Goal: Communication & Community: Ask a question

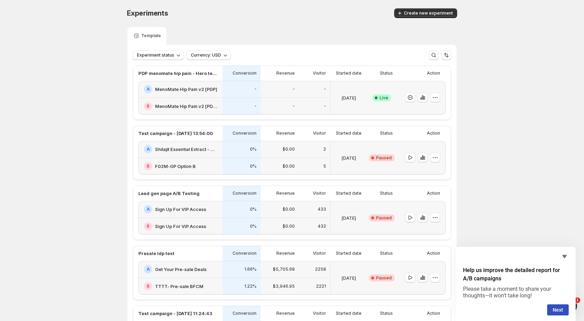
click at [343, 87] on div "[DATE]" at bounding box center [348, 97] width 31 height 25
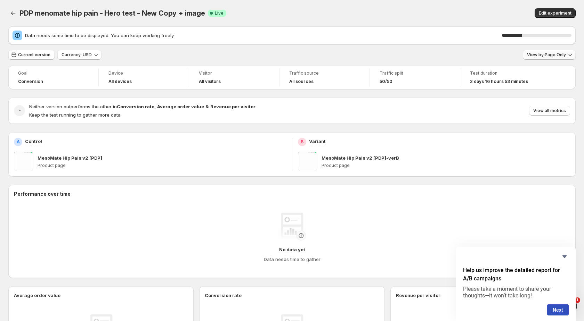
click at [558, 52] on span "View by: Page Only" at bounding box center [546, 55] width 39 height 6
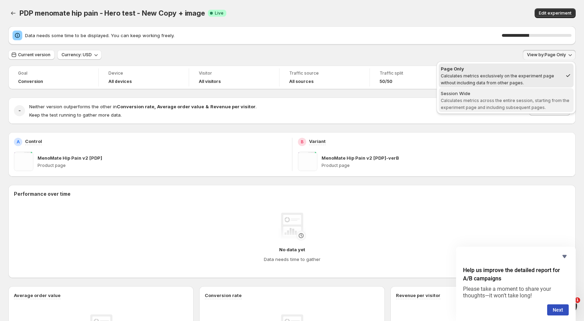
click at [532, 100] on span "Calculates metrics across the entire session, starting from the experiment page…" at bounding box center [505, 104] width 129 height 12
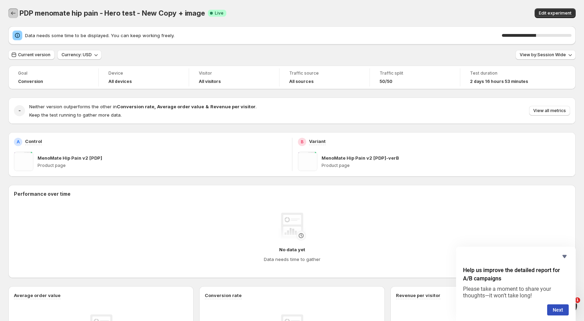
click at [12, 12] on icon "Back" at bounding box center [13, 13] width 7 height 7
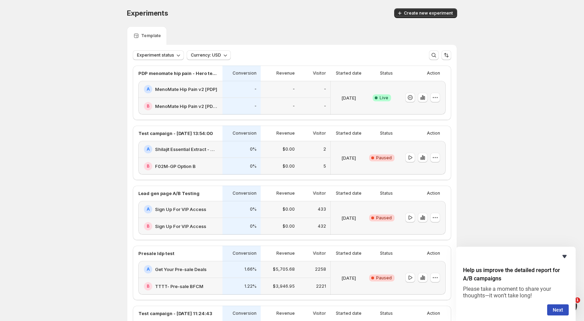
click at [565, 254] on icon "Hide survey" at bounding box center [564, 257] width 8 height 8
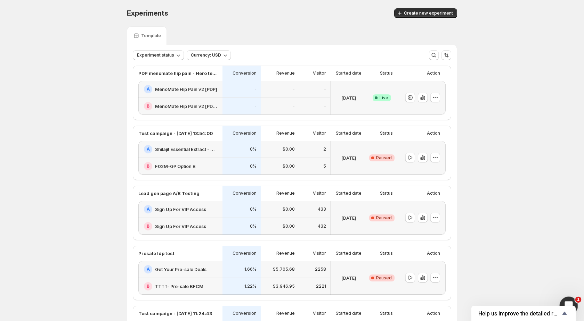
click at [567, 299] on icon "Open Intercom Messenger" at bounding box center [567, 304] width 11 height 11
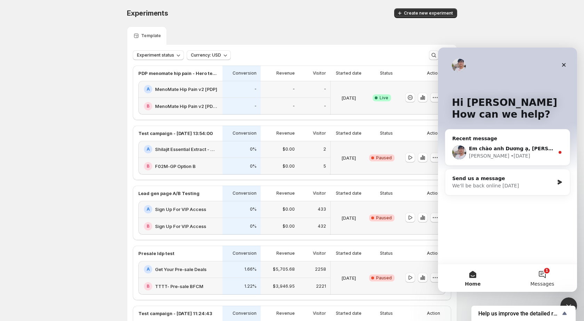
click at [538, 271] on button "1 Messages" at bounding box center [541, 278] width 69 height 28
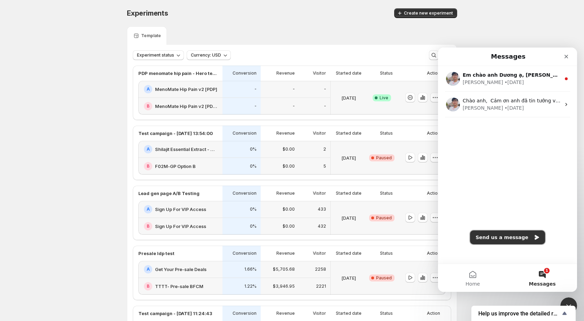
click at [510, 239] on button "Send us a message" at bounding box center [507, 238] width 75 height 14
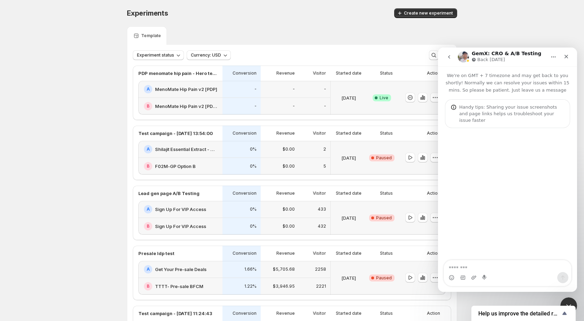
click at [450, 58] on icon "go back" at bounding box center [449, 56] width 2 height 3
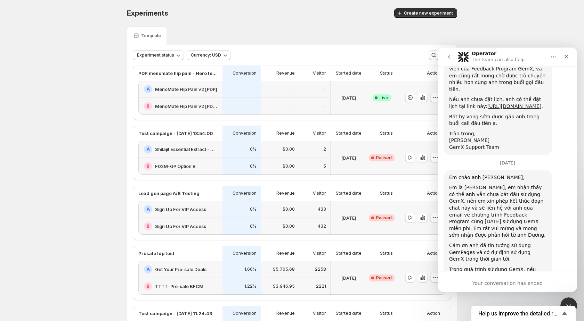
scroll to position [386, 0]
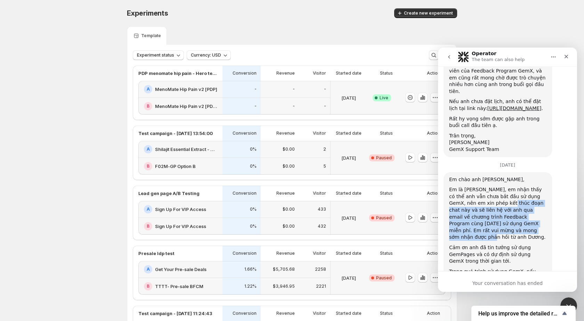
drag, startPoint x: 483, startPoint y: 175, endPoint x: 510, endPoint y: 202, distance: 38.6
click at [510, 202] on div "Em là [PERSON_NAME], em nhận thấy có thể anh vẫn chưa bắt đầu sử dụng GemX, nên…" at bounding box center [497, 214] width 97 height 55
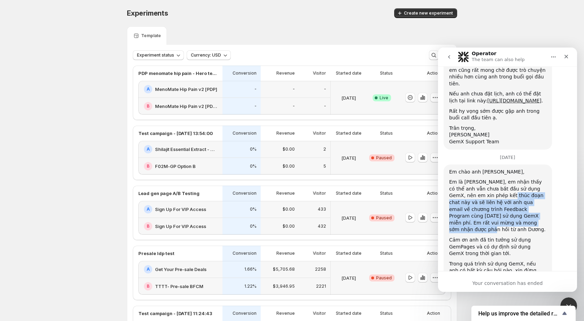
scroll to position [395, 0]
click at [510, 236] on div "Cảm ơn anh đã tin tưởng sử dụng GemPages và có dự định sử dụng GemX trong thời …" at bounding box center [497, 246] width 97 height 20
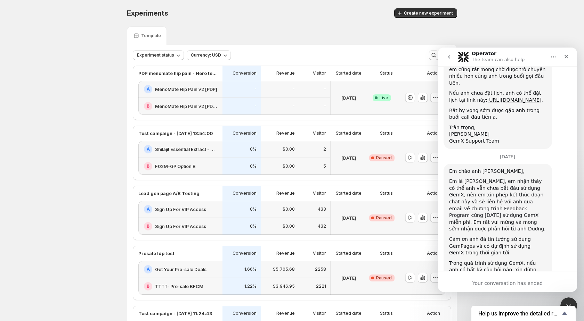
click at [510, 236] on div "Cảm ơn anh đã tin tưởng sử dụng GemPages và có dự định sử dụng GemX trong thời …" at bounding box center [497, 246] width 97 height 20
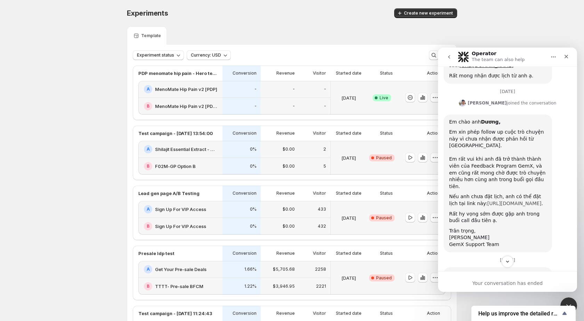
scroll to position [288, 0]
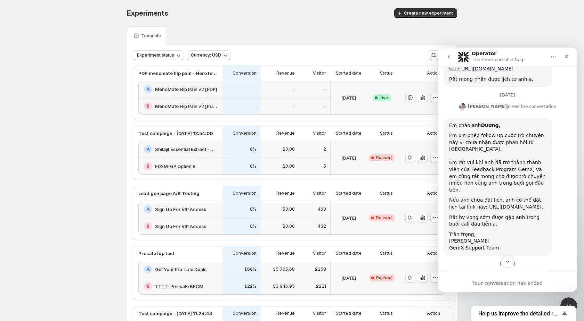
click at [485, 197] on div "Nếu anh chưa đặt lịch, anh có thể đặt lịch tại link này: [URL][DOMAIN_NAME] ." at bounding box center [497, 204] width 97 height 14
click at [487, 204] on link "[URL][DOMAIN_NAME]" at bounding box center [514, 207] width 54 height 6
click at [491, 153] on div "Em rất vui khi anh đã trở thành thành viên của Feedback Program GemX, và em cũn…" at bounding box center [497, 173] width 97 height 41
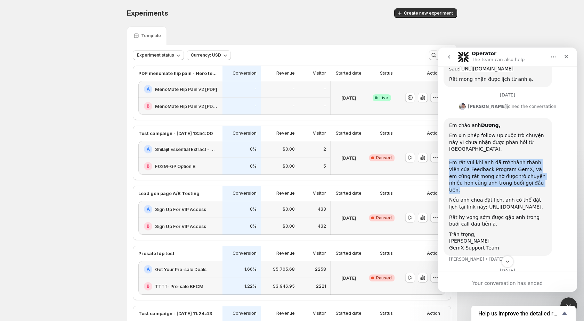
click at [493, 197] on div "Nếu anh chưa đặt lịch, anh có thể đặt lịch tại link này: [URL][DOMAIN_NAME] ." at bounding box center [497, 204] width 97 height 14
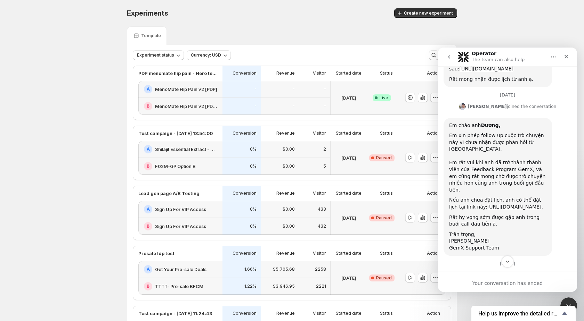
click at [493, 197] on div "Nếu anh chưa đặt lịch, anh có thể đặt lịch tại link này: [URL][DOMAIN_NAME] ." at bounding box center [497, 204] width 97 height 14
click at [489, 153] on div "Em rất vui khi anh đã trở thành thành viên của Feedback Program GemX, và em cũn…" at bounding box center [497, 173] width 97 height 41
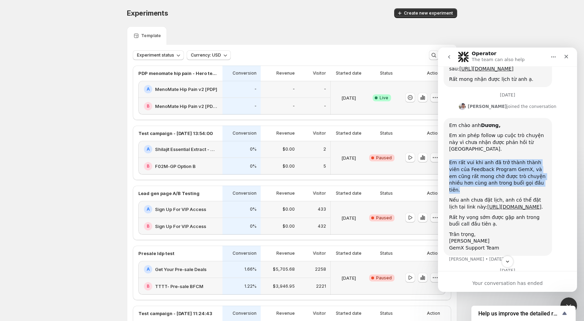
click at [467, 194] on div "Antony says…" at bounding box center [497, 195] width 97 height 3
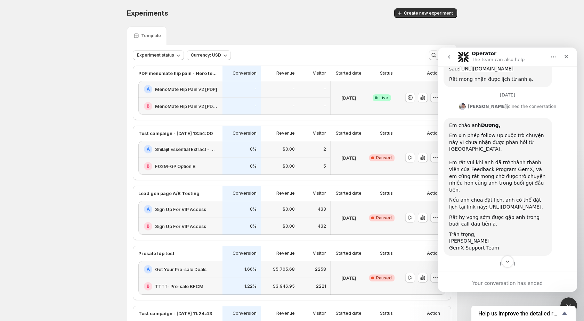
click at [467, 194] on div "Antony says…" at bounding box center [497, 195] width 97 height 3
click at [471, 153] on div "Em rất vui khi anh đã trở thành thành viên của Feedback Program GemX, và em cũn…" at bounding box center [497, 173] width 97 height 41
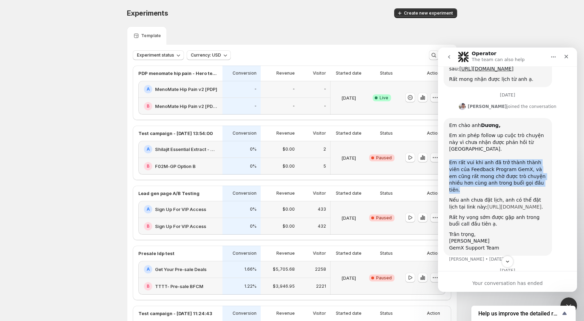
scroll to position [402, 0]
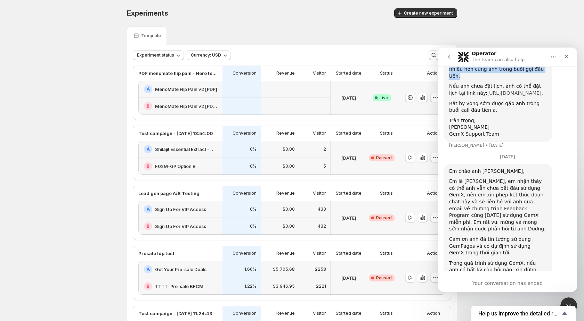
click at [474, 178] on div "Em là [PERSON_NAME], em nhận thấy có thể anh vẫn chưa bắt đầu sử dụng GemX, nên…" at bounding box center [497, 205] width 97 height 55
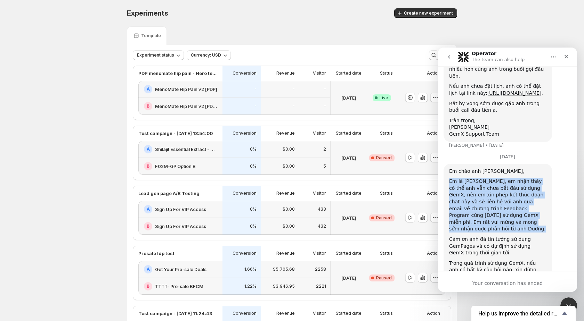
click at [445, 55] on button "go back" at bounding box center [448, 56] width 13 height 13
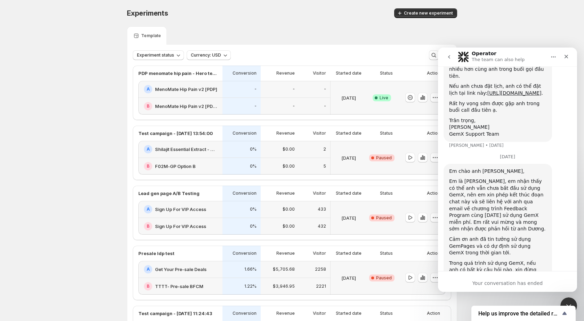
scroll to position [0, 0]
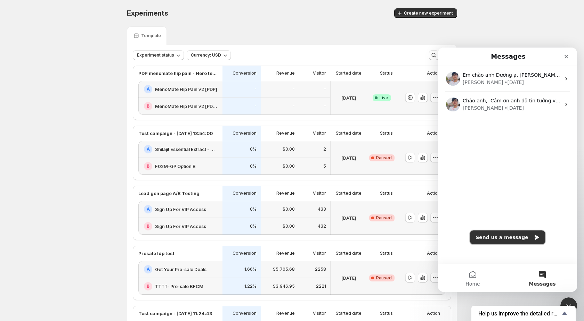
click at [511, 241] on button "Send us a message" at bounding box center [507, 238] width 75 height 14
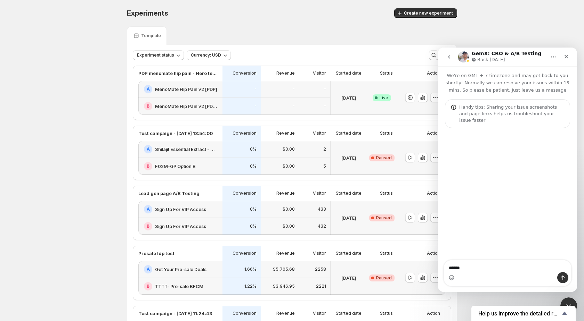
type textarea "******"
type textarea "***"
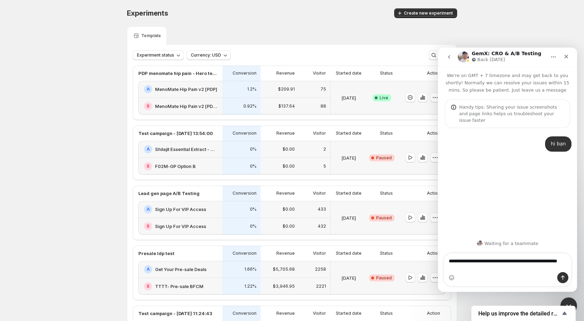
type textarea "**********"
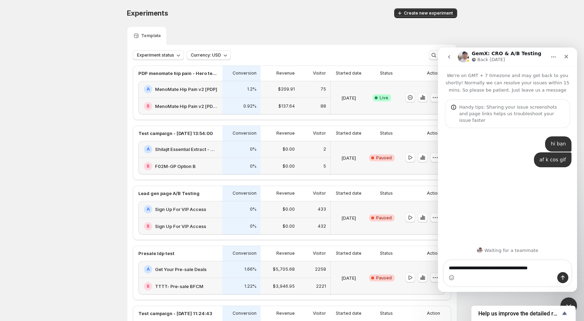
type textarea "**********"
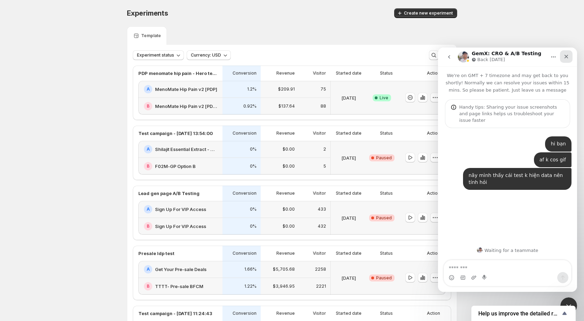
click at [567, 57] on icon "Close" at bounding box center [566, 57] width 4 height 4
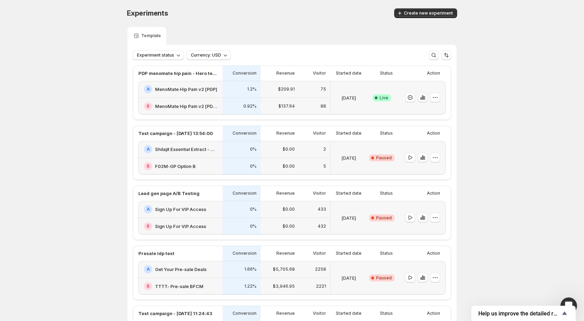
click at [423, 99] on icon "button" at bounding box center [422, 97] width 7 height 7
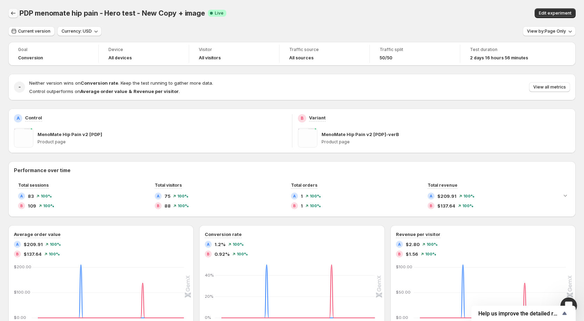
click at [12, 15] on icon "Back" at bounding box center [13, 12] width 5 height 3
